Goal: Task Accomplishment & Management: Manage account settings

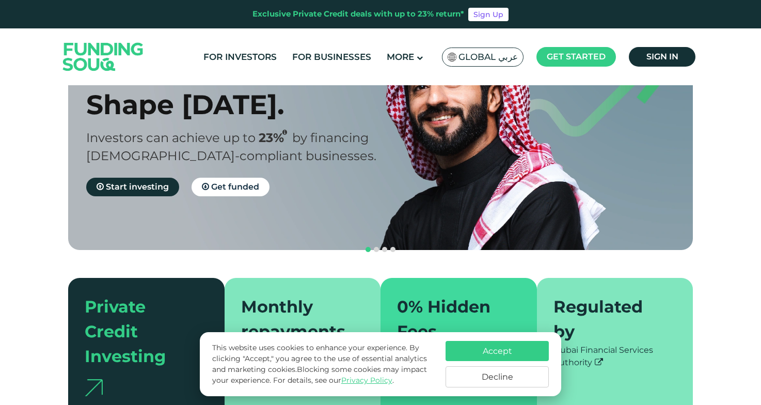
scroll to position [99, 0]
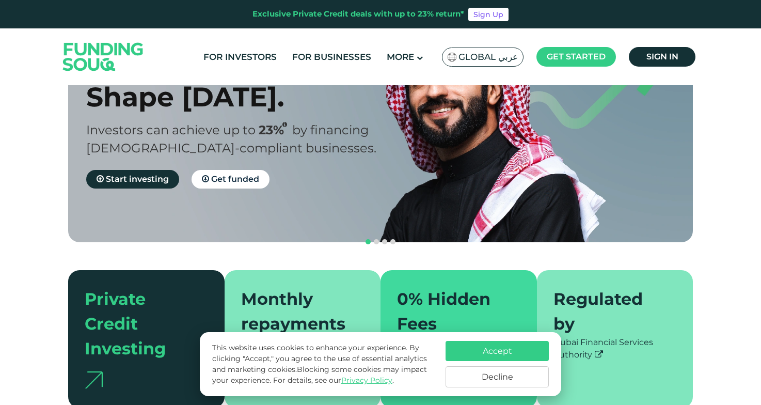
click at [525, 380] on button "Decline" at bounding box center [497, 376] width 103 height 21
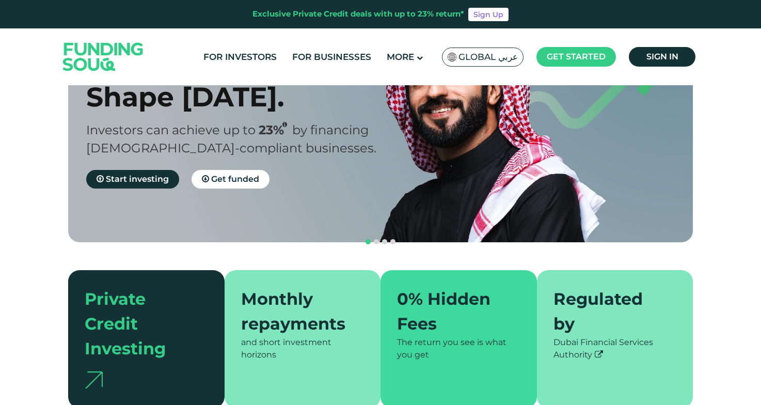
click at [730, 196] on section "Prosperity Meets Principle. Shariah Compliance [DEMOGRAPHIC_DATA] compliant inv…" at bounding box center [380, 201] width 761 height 414
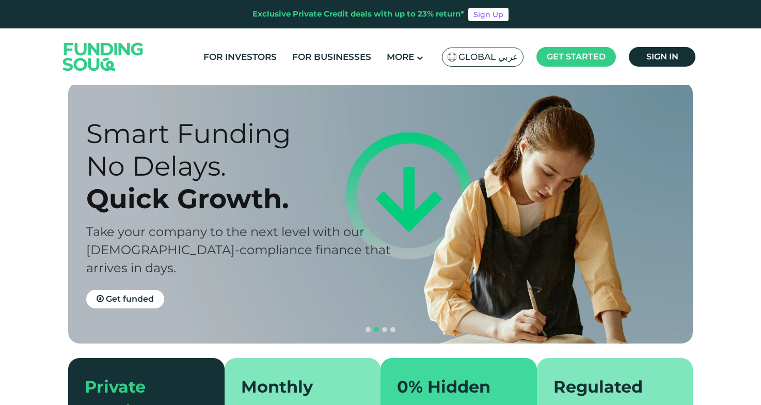
scroll to position [0, 0]
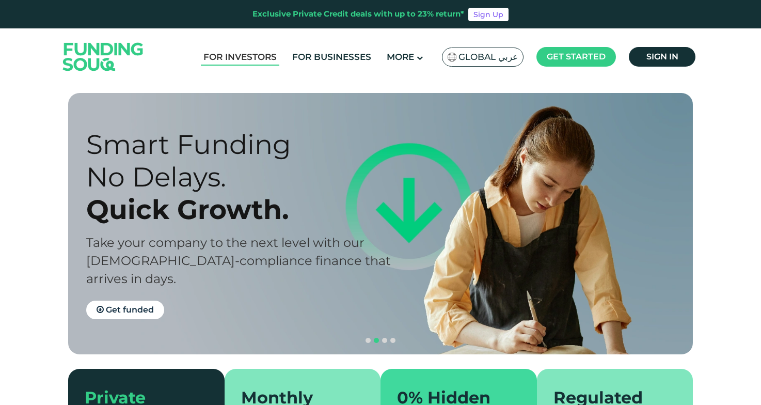
click at [248, 52] on link "For Investors" at bounding box center [240, 57] width 78 height 17
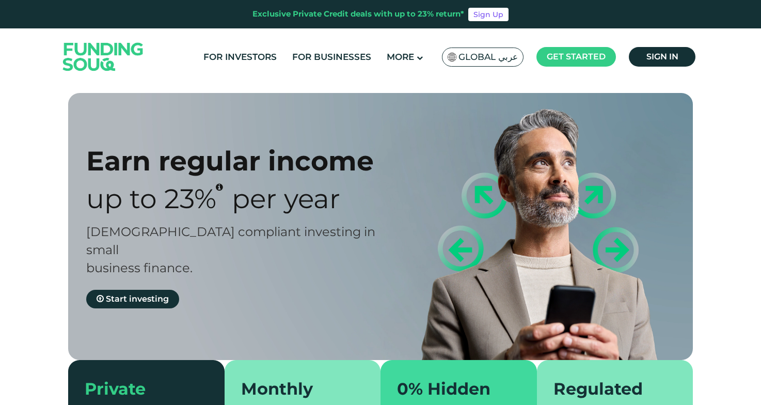
type tc-range-slider "4"
click at [25, 161] on div "Earn regular income Up to 23% Per Year Sharia compliant investing in small busi…" at bounding box center [380, 295] width 761 height 405
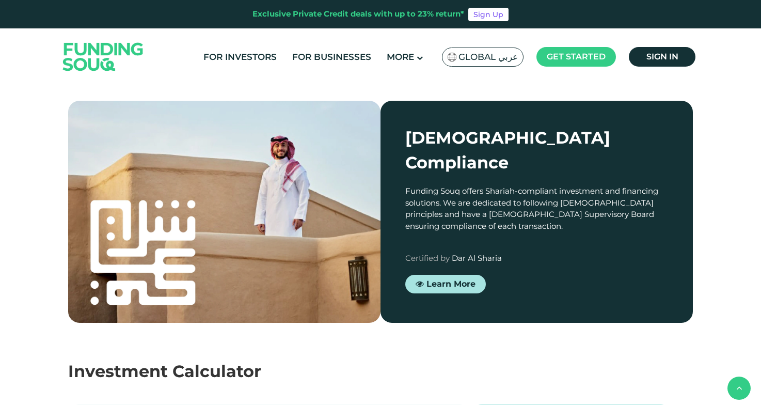
scroll to position [862, 0]
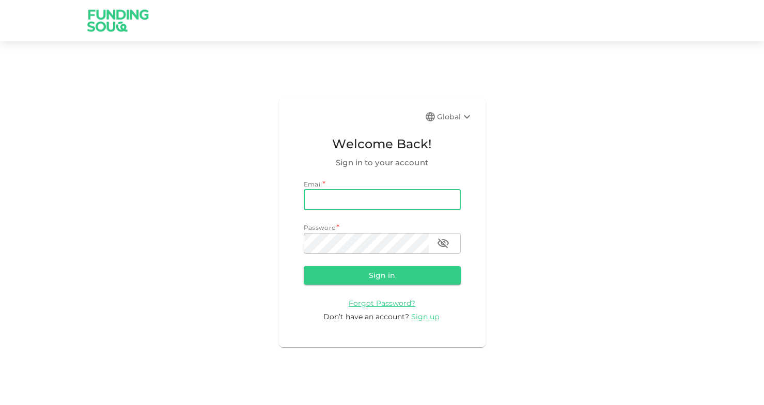
click at [358, 205] on input "email" at bounding box center [382, 200] width 157 height 21
type input "nimaasgari@hotmail.com"
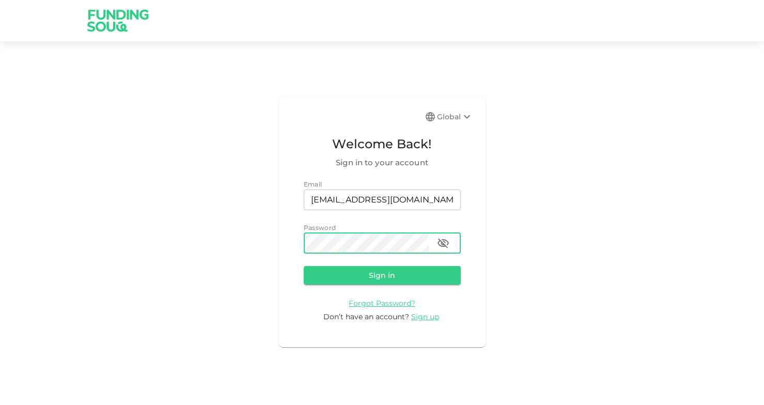
click at [304, 266] on button "Sign in" at bounding box center [382, 275] width 157 height 19
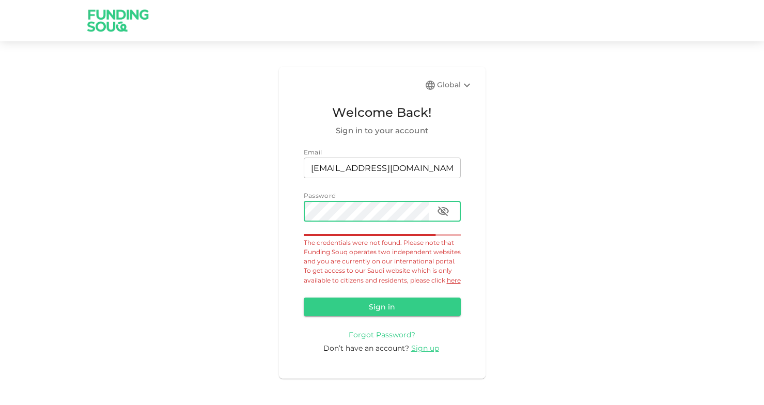
click at [372, 339] on span "Forgot Password?" at bounding box center [382, 334] width 67 height 9
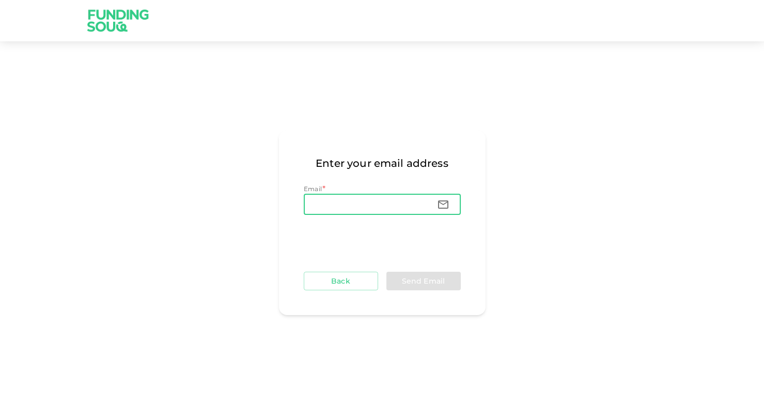
click at [352, 202] on input "Email" at bounding box center [366, 204] width 125 height 21
type input "nimaasgari@hotmail.com"
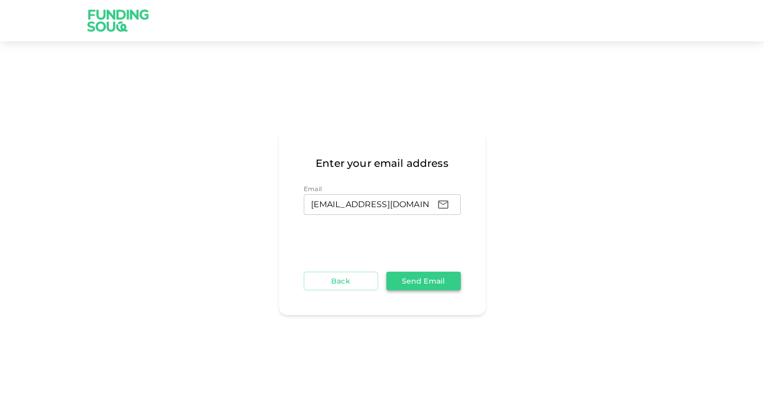
click at [428, 282] on button "Send Email" at bounding box center [423, 281] width 74 height 19
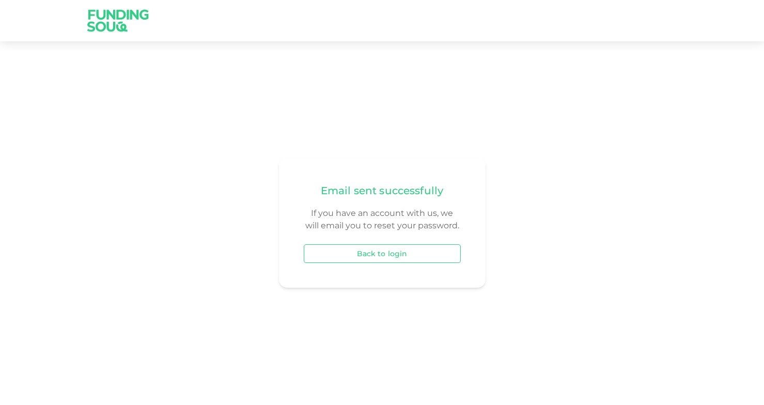
click at [372, 253] on button "Back to login" at bounding box center [382, 253] width 157 height 19
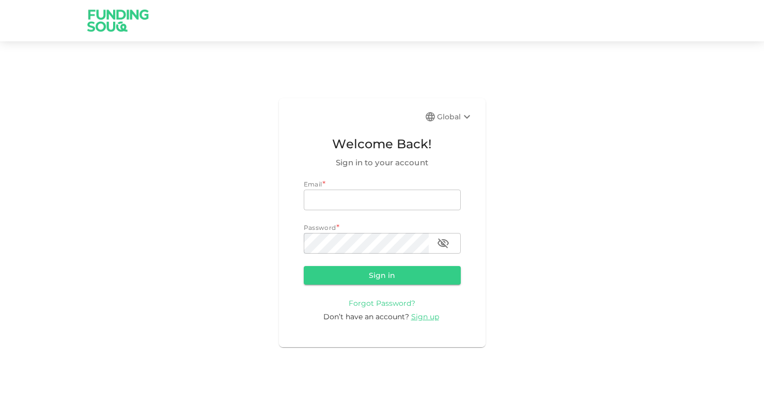
click at [376, 306] on span "Forgot Password?" at bounding box center [382, 302] width 67 height 9
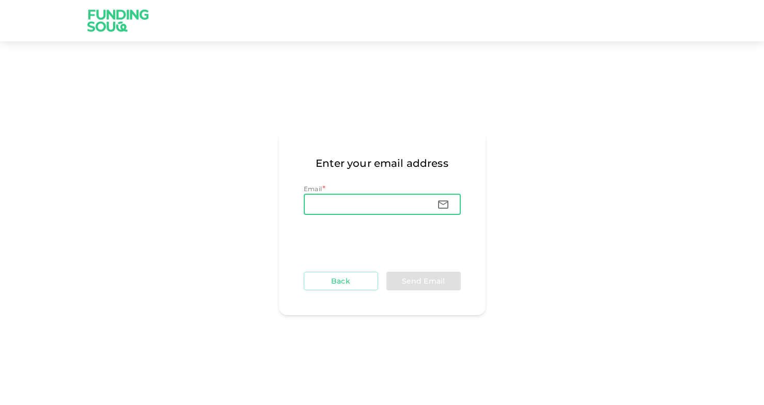
click at [350, 203] on input "Email" at bounding box center [366, 204] width 125 height 21
type input "nima.askarimehr@gmail.com"
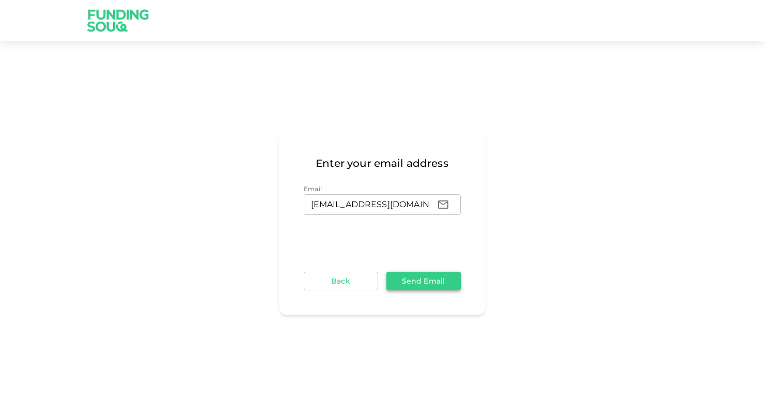
click at [442, 284] on button "Send Email" at bounding box center [423, 281] width 74 height 19
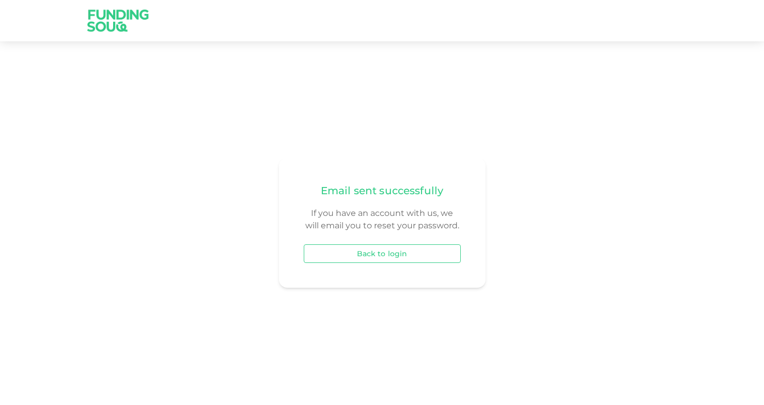
click at [383, 259] on button "Back to login" at bounding box center [382, 253] width 157 height 19
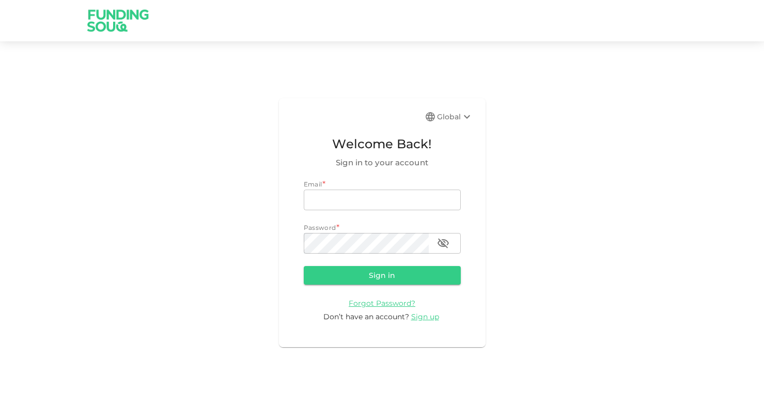
click at [617, 138] on div "Global Welcome Back! Sign in to your account Email * email email Password * pas…" at bounding box center [382, 223] width 764 height 338
